Goal: Task Accomplishment & Management: Manage account settings

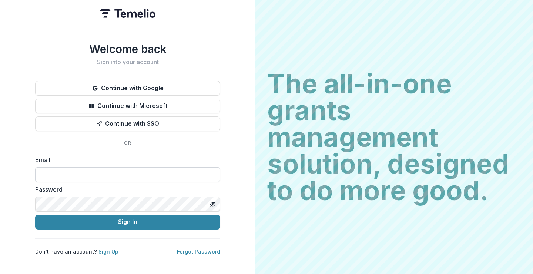
click at [63, 170] on input at bounding box center [127, 174] width 185 height 15
type input "**********"
click at [179, 133] on div "**********" at bounding box center [127, 148] width 185 height 213
click at [212, 251] on link "Forgot Password" at bounding box center [198, 251] width 43 height 6
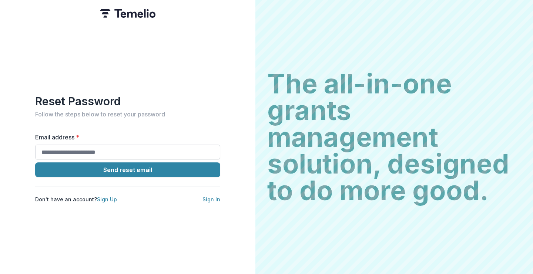
click at [119, 147] on input "Email address *" at bounding box center [127, 151] width 185 height 15
type input "**********"
click at [35, 162] on button "Send reset email" at bounding box center [127, 169] width 185 height 15
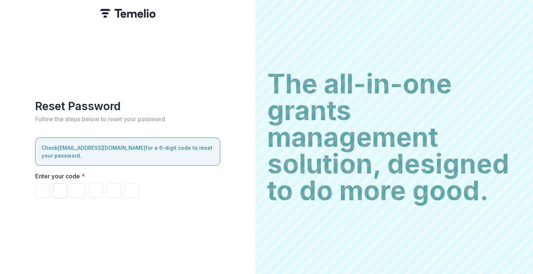
type input "*"
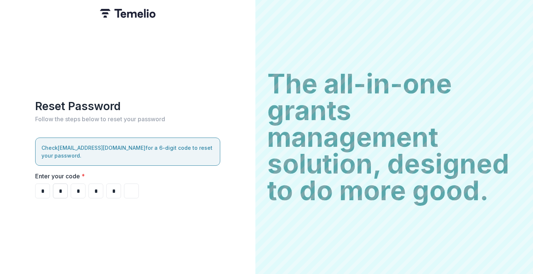
type input "*"
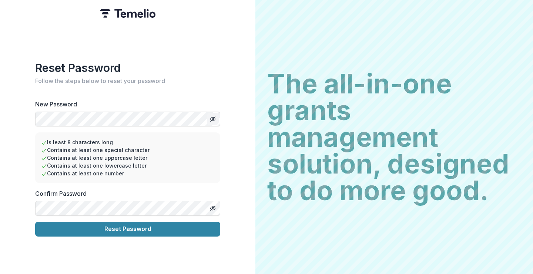
click at [211, 116] on icon "Toggle password visibility" at bounding box center [213, 119] width 6 height 6
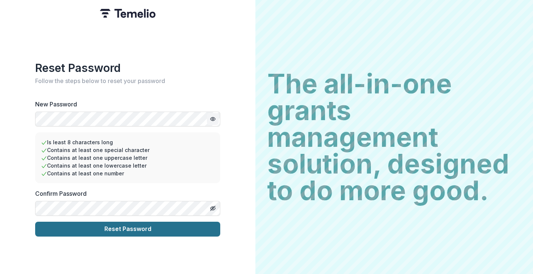
click at [67, 227] on button "Reset Password" at bounding box center [127, 229] width 185 height 15
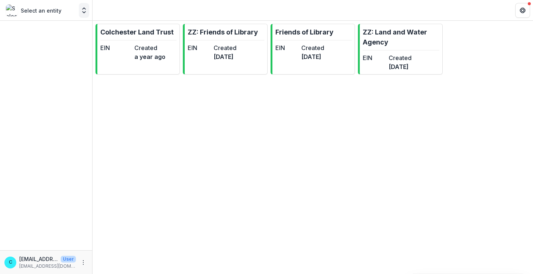
click at [86, 10] on icon "Open entity switcher" at bounding box center [83, 10] width 7 height 7
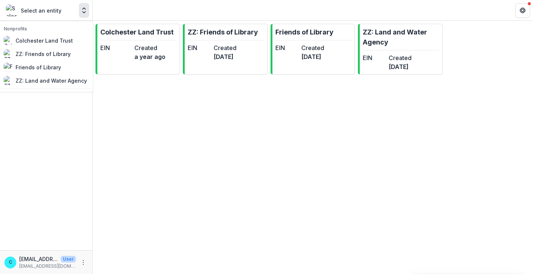
click at [31, 11] on p "Select an entity" at bounding box center [41, 11] width 41 height 8
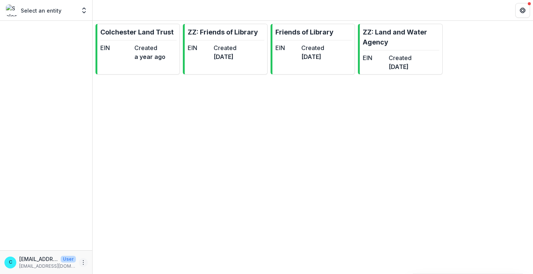
click at [81, 263] on icon "More" at bounding box center [83, 262] width 6 height 6
click at [107, 259] on button "Logout" at bounding box center [132, 259] width 79 height 12
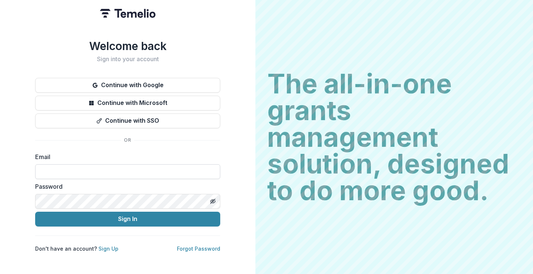
click at [111, 167] on input at bounding box center [127, 171] width 185 height 15
type input "**********"
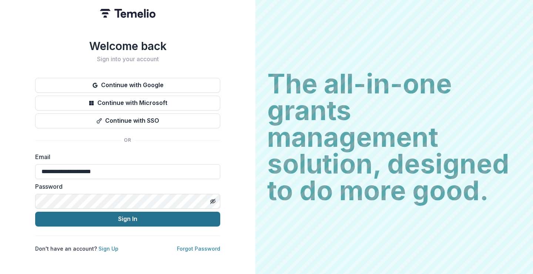
click at [108, 223] on button "Sign In" at bounding box center [127, 219] width 185 height 15
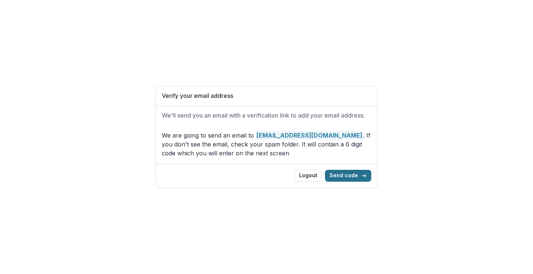
click at [347, 176] on button "Send code" at bounding box center [348, 176] width 46 height 12
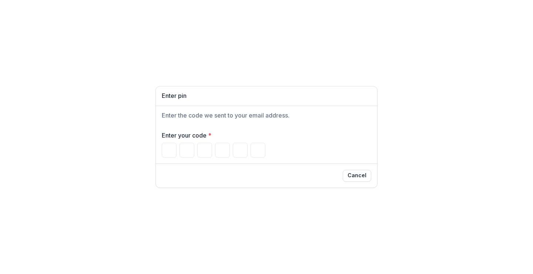
type input "*"
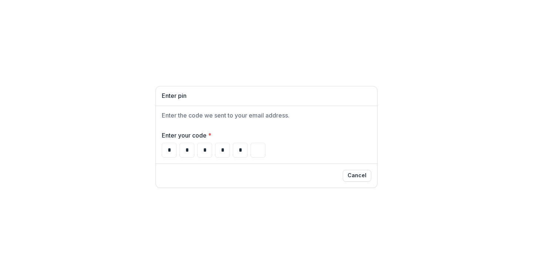
type input "*"
